Goal: Task Accomplishment & Management: Manage account settings

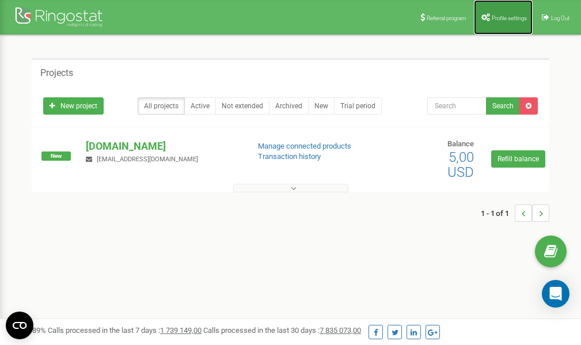
click at [513, 12] on link "Profile settings" at bounding box center [503, 17] width 59 height 35
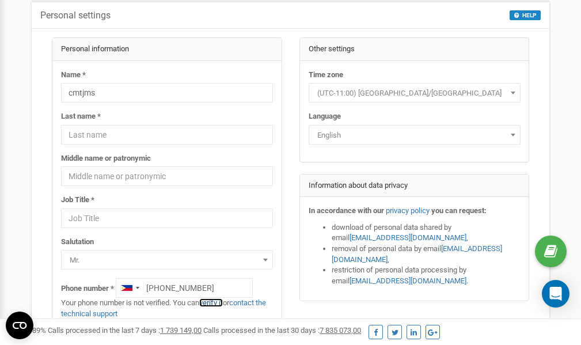
click at [213, 302] on link "verify it" at bounding box center [211, 302] width 24 height 9
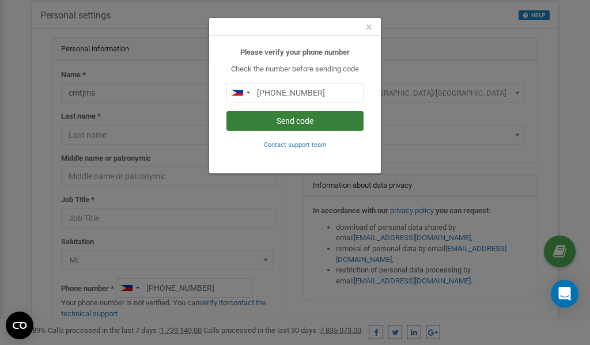
click at [321, 121] on button "Send code" at bounding box center [294, 121] width 137 height 20
